Goal: Find specific page/section: Find specific page/section

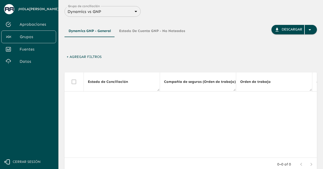
click at [31, 55] on link "Fuentes" at bounding box center [28, 49] width 55 height 12
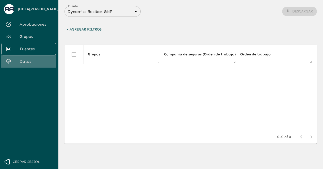
click at [37, 60] on span "Datos" at bounding box center [36, 61] width 33 height 6
